Goal: Task Accomplishment & Management: Manage account settings

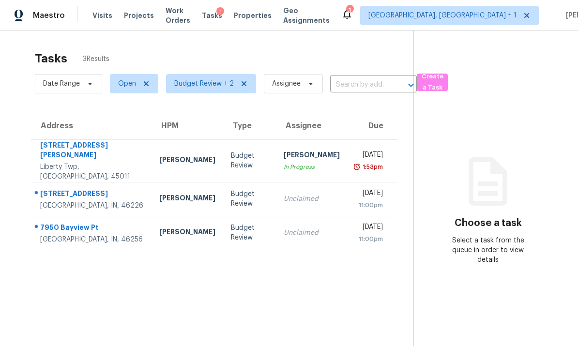
click at [96, 158] on div "[STREET_ADDRESS][PERSON_NAME]" at bounding box center [92, 151] width 104 height 22
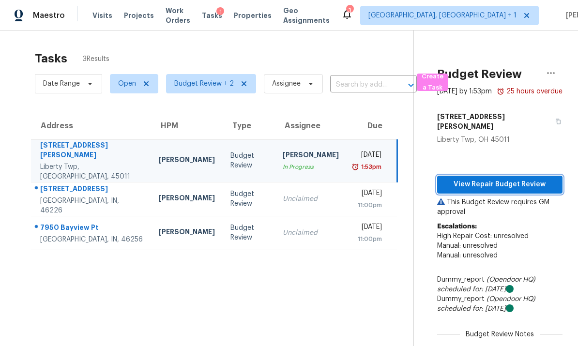
click at [496, 184] on span "View Repair Budget Review" at bounding box center [500, 185] width 110 height 12
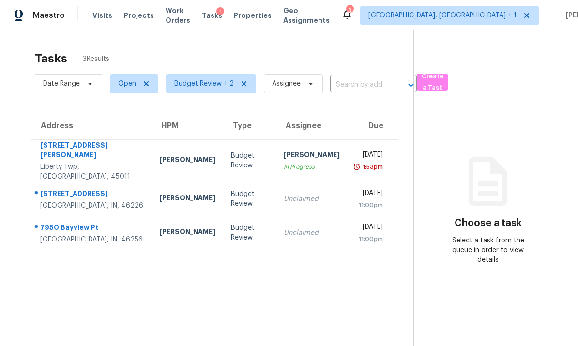
click at [111, 160] on div "[STREET_ADDRESS][PERSON_NAME]" at bounding box center [92, 151] width 104 height 22
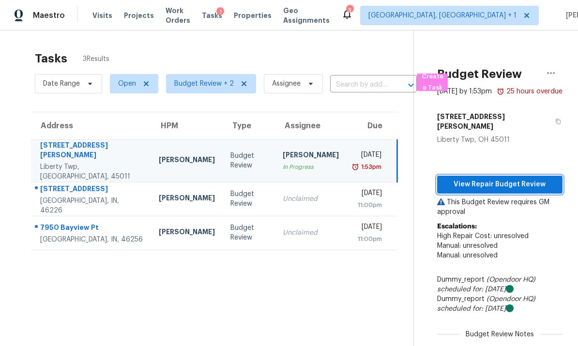
click at [496, 186] on span "View Repair Budget Review" at bounding box center [500, 185] width 110 height 12
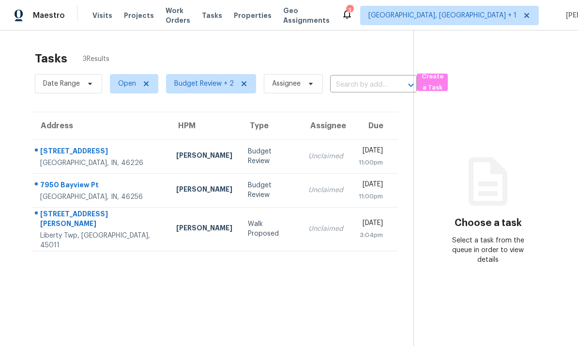
click at [115, 233] on div "Liberty Twp, [GEOGRAPHIC_DATA], 45011" at bounding box center [100, 240] width 120 height 19
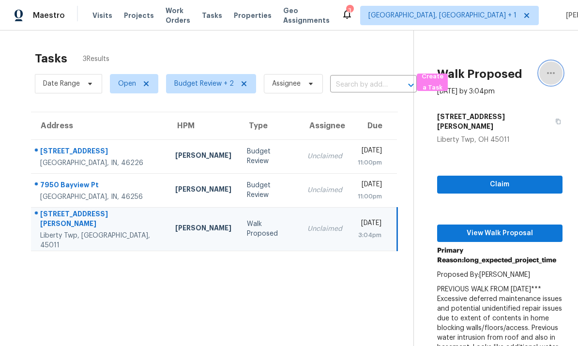
click at [557, 71] on button "button" at bounding box center [550, 72] width 23 height 23
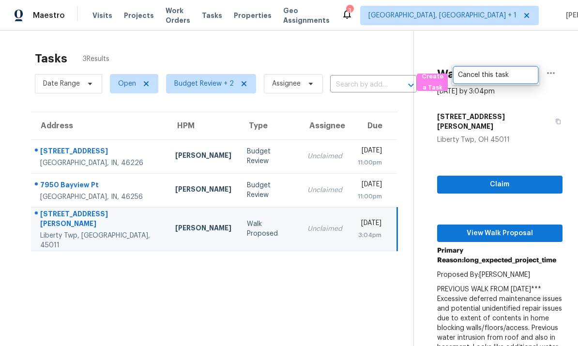
click at [491, 75] on div "Cancel this task" at bounding box center [495, 75] width 75 height 10
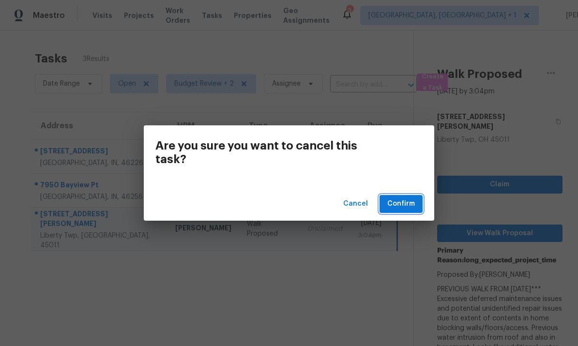
click at [405, 200] on span "Confirm" at bounding box center [401, 204] width 28 height 12
